Goal: Information Seeking & Learning: Learn about a topic

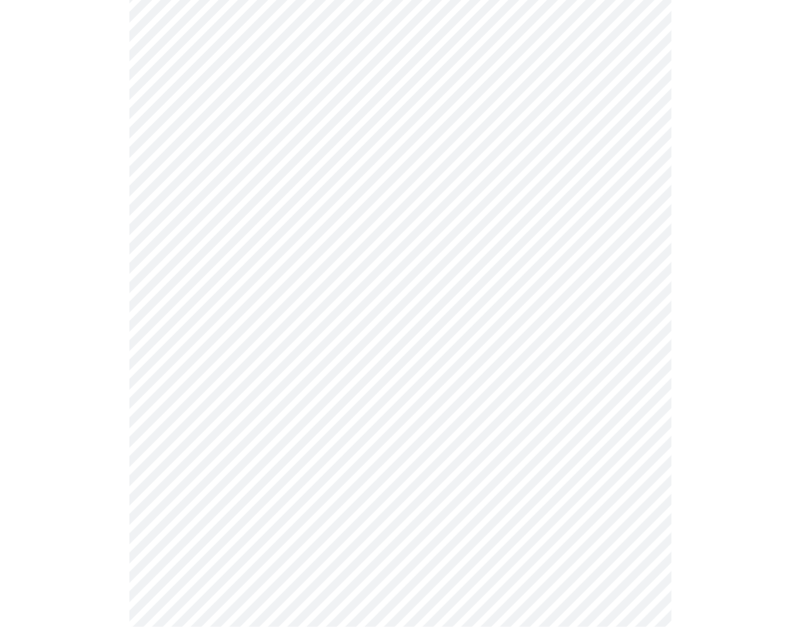
scroll to position [78, 0]
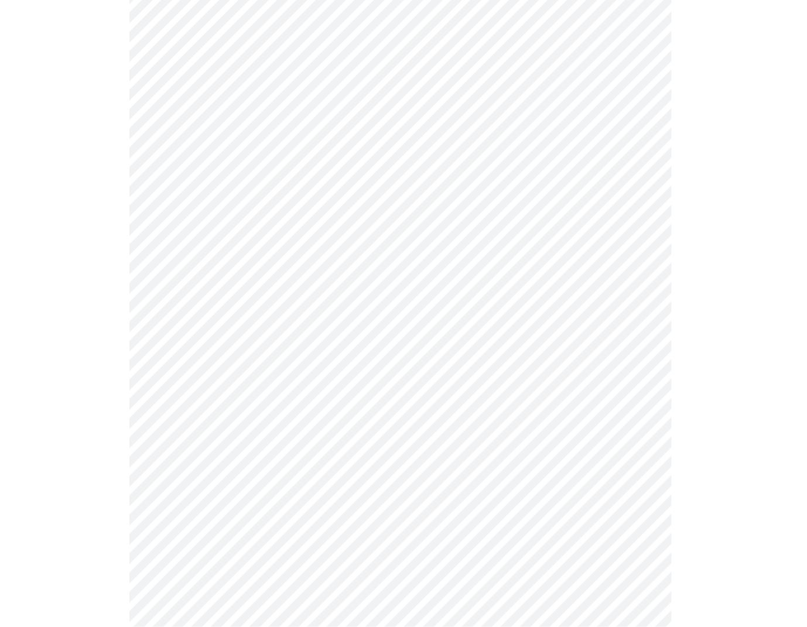
scroll to position [0, 0]
